Goal: Task Accomplishment & Management: Complete application form

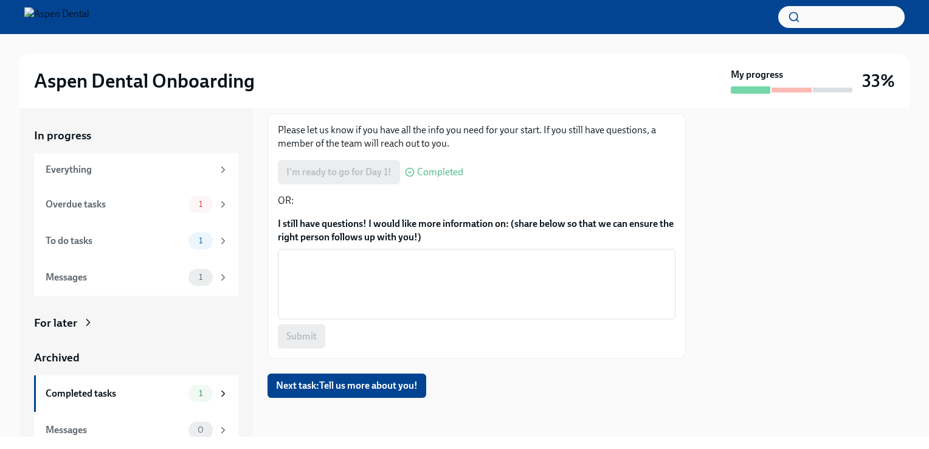
scroll to position [162, 0]
click at [368, 384] on span "Next task : Tell us more about you!" at bounding box center [347, 385] width 142 height 12
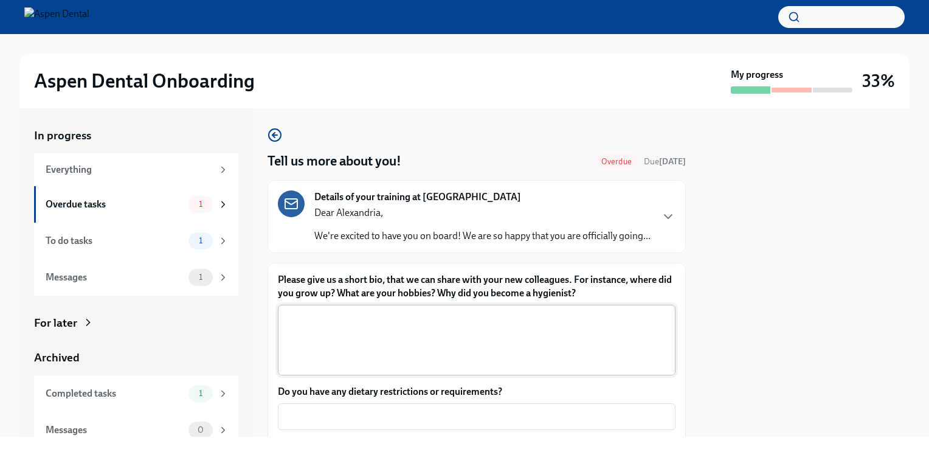
click at [505, 349] on textarea "Please give us a short bio, that we can share with your new colleagues. For ins…" at bounding box center [476, 340] width 383 height 58
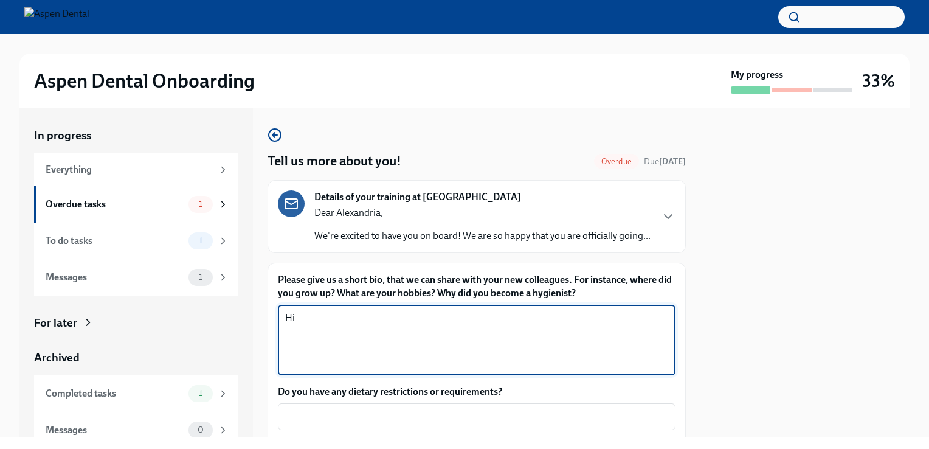
type textarea "H"
type textarea "h"
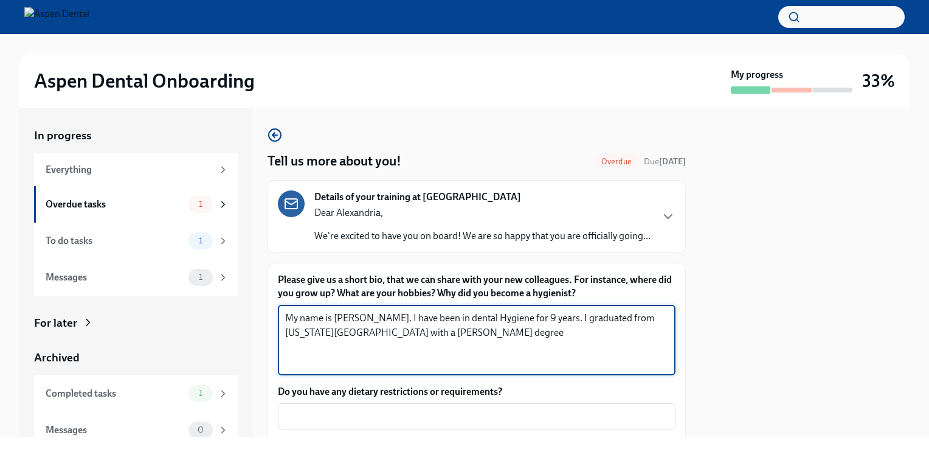
drag, startPoint x: 405, startPoint y: 346, endPoint x: 459, endPoint y: 374, distance: 61.4
click at [459, 369] on textarea "My name is [PERSON_NAME]. I have been in dental Hygiene for 9 years. I graduate…" at bounding box center [476, 340] width 383 height 58
click at [424, 345] on textarea "My name is [PERSON_NAME]. I have been in dental Hygiene for 9 years. I graduate…" at bounding box center [476, 340] width 383 height 58
click at [468, 344] on textarea "My name is [PERSON_NAME]. I have been in dental Hygiene for 9 years. I graduate…" at bounding box center [476, 340] width 383 height 58
click at [456, 347] on textarea "My name is [PERSON_NAME]. I have been in dental Hygiene for 9 years. I graduate…" at bounding box center [476, 340] width 383 height 58
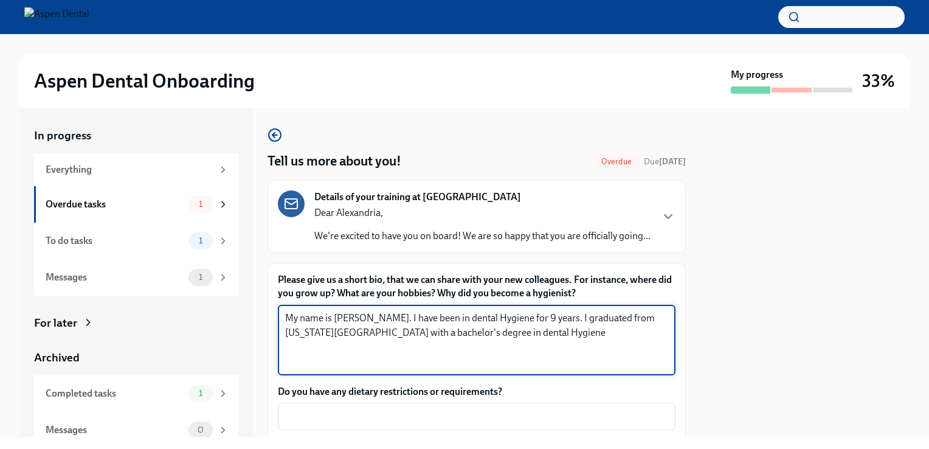
click at [543, 348] on textarea "My name is [PERSON_NAME]. I have been in dental Hygiene for 9 years. I graduate…" at bounding box center [476, 340] width 383 height 58
type textarea "My name is [PERSON_NAME]. I have been in dental Hygiene for 9 years. I graduate…"
